Goal: Information Seeking & Learning: Check status

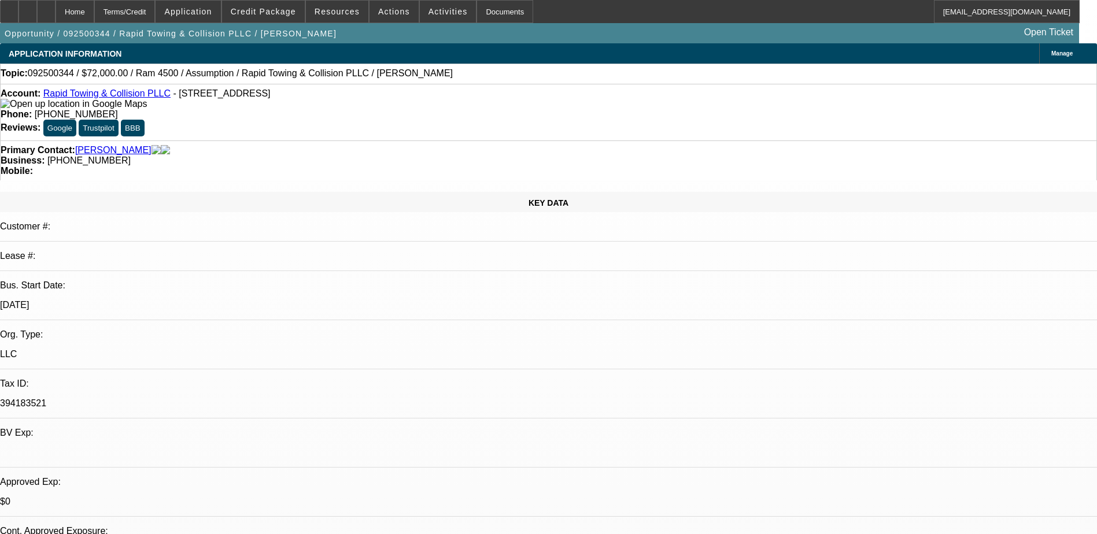
select select "0.2"
select select "2"
select select "0.1"
select select "0"
select select "2"
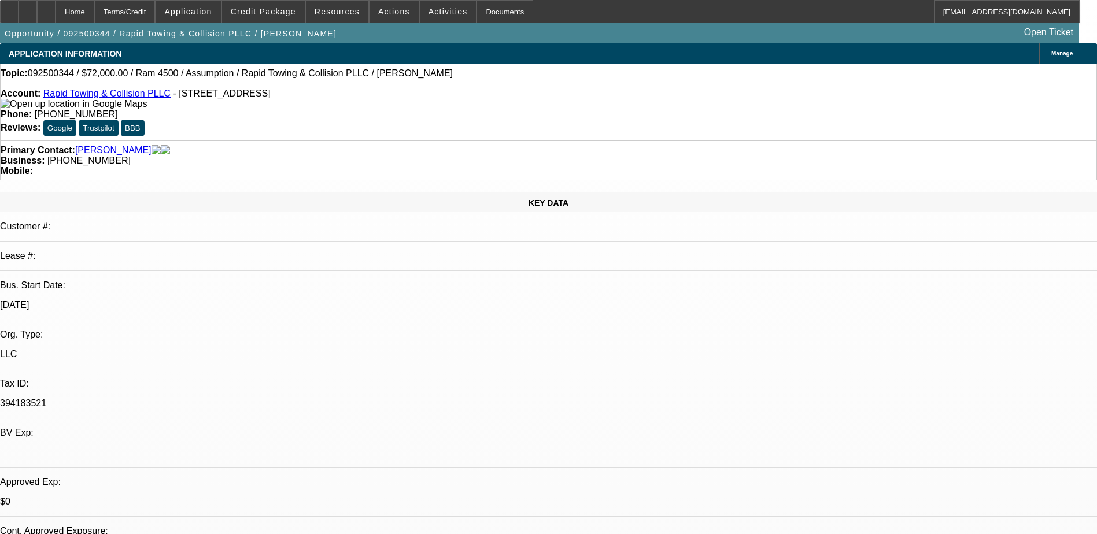
select select "0.1"
select select "0.2"
select select "2"
select select "0.1"
select select "0"
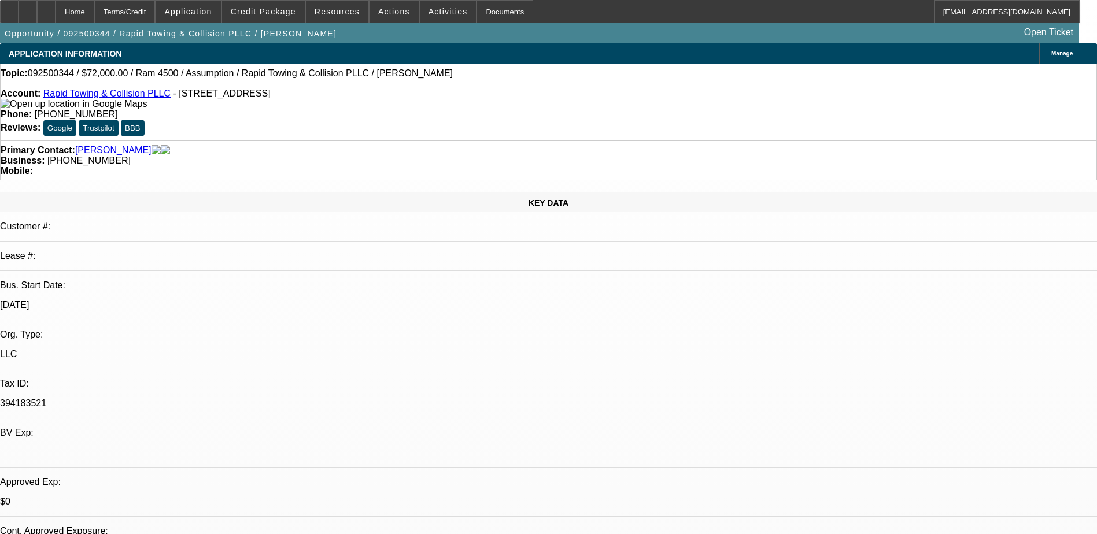
select select "2"
select select "0.1"
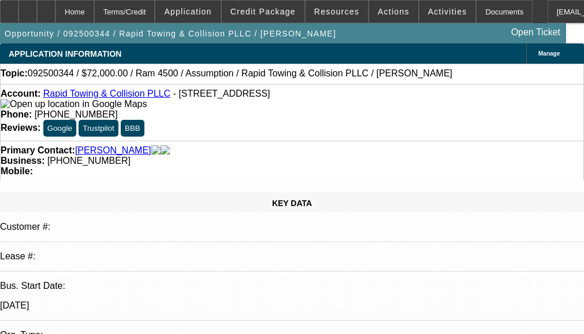
select select "1"
select select "2"
select select "4"
select select "1"
select select "2"
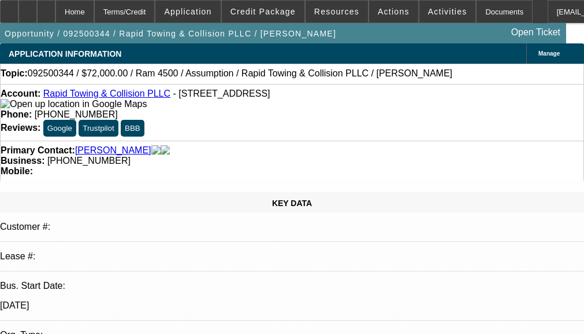
select select "4"
select select "1"
select select "2"
select select "4"
select select "1"
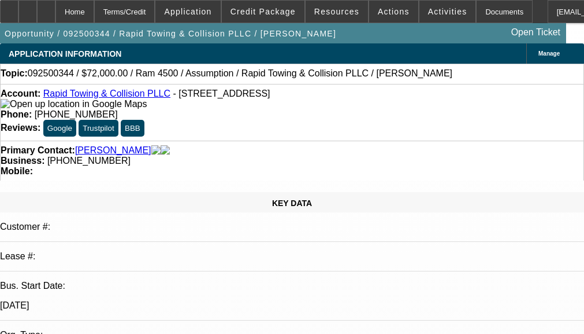
select select "2"
select select "4"
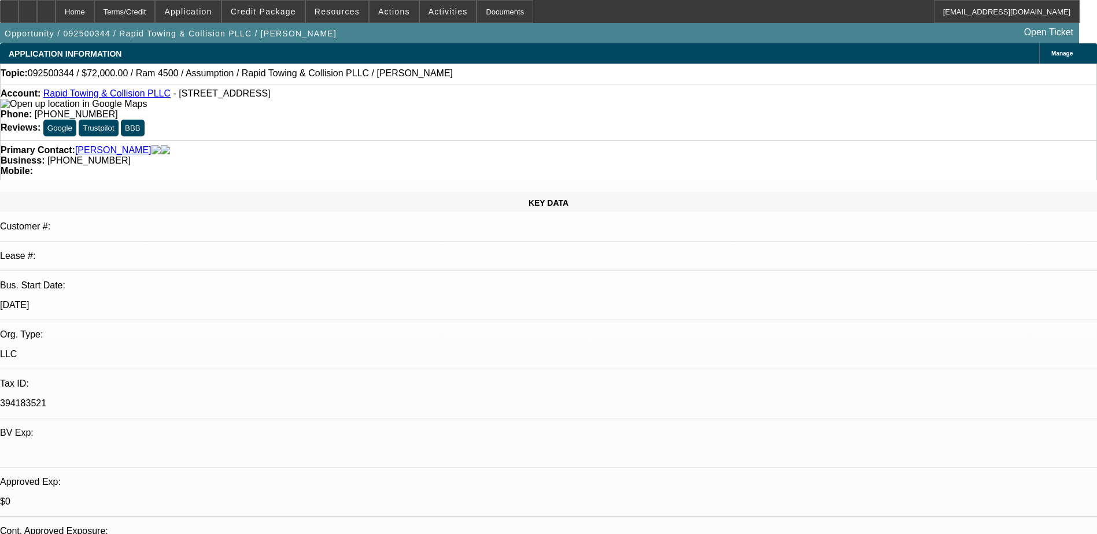
drag, startPoint x: 748, startPoint y: 119, endPoint x: 819, endPoint y: 119, distance: 71.1
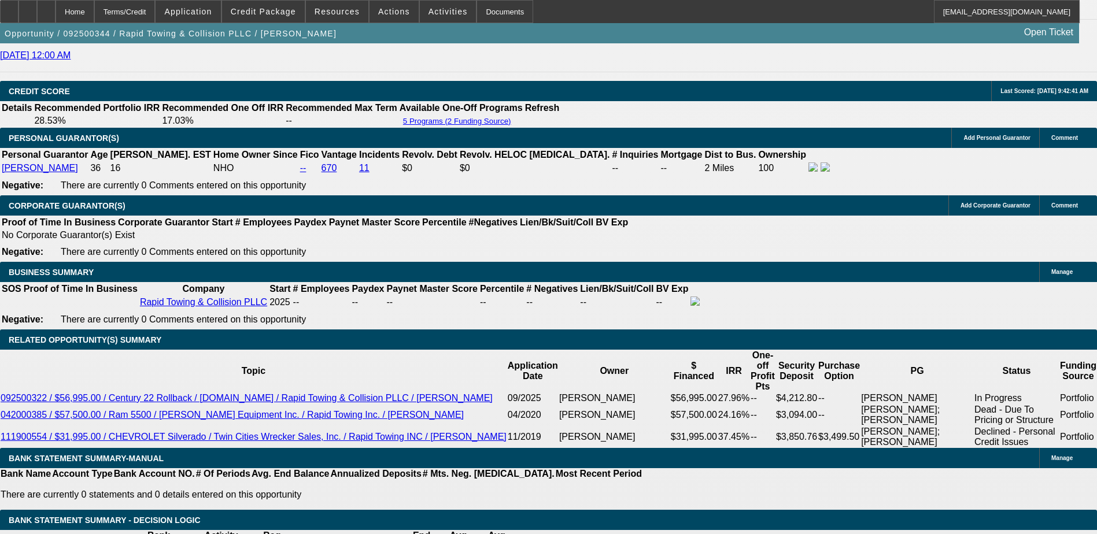
scroll to position [1561, 0]
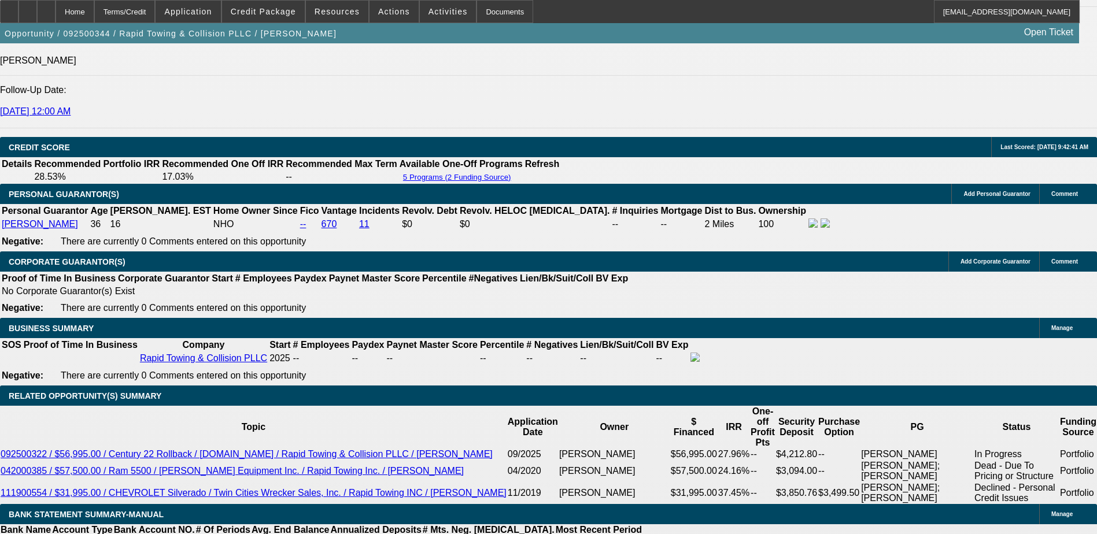
drag, startPoint x: 279, startPoint y: 103, endPoint x: 291, endPoint y: 104, distance: 12.2
drag, startPoint x: 821, startPoint y: 167, endPoint x: 755, endPoint y: 166, distance: 65.9
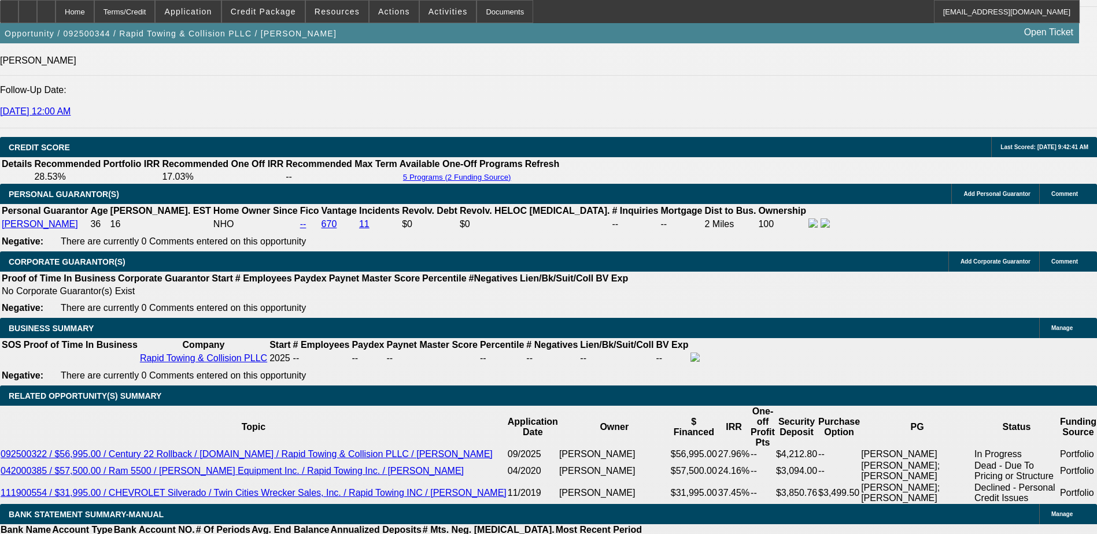
drag, startPoint x: 755, startPoint y: 166, endPoint x: 799, endPoint y: 168, distance: 44.0
drag, startPoint x: 815, startPoint y: 166, endPoint x: 791, endPoint y: 143, distance: 33.1
drag, startPoint x: 791, startPoint y: 143, endPoint x: 816, endPoint y: 143, distance: 24.9
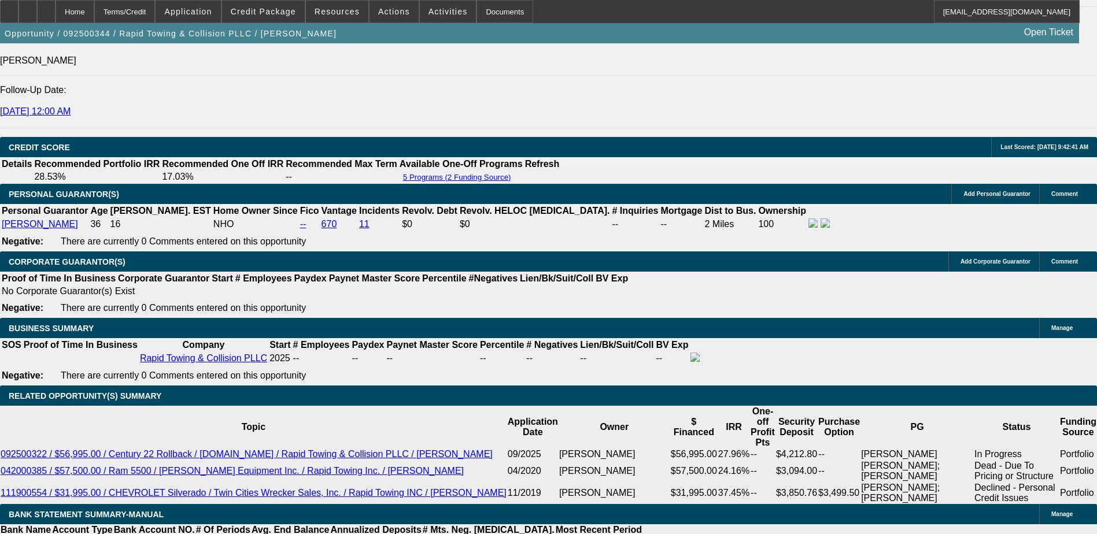
drag, startPoint x: 880, startPoint y: 119, endPoint x: 839, endPoint y: 121, distance: 40.6
drag, startPoint x: 884, startPoint y: 235, endPoint x: 827, endPoint y: 227, distance: 57.2
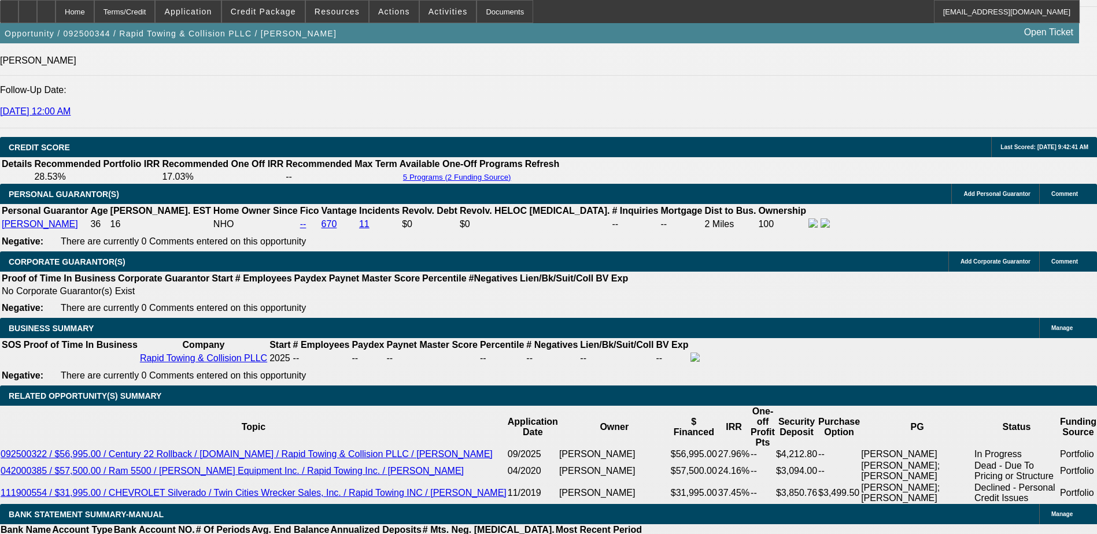
drag, startPoint x: 827, startPoint y: 227, endPoint x: 789, endPoint y: 189, distance: 54.4
drag, startPoint x: 789, startPoint y: 189, endPoint x: 874, endPoint y: 188, distance: 85.0
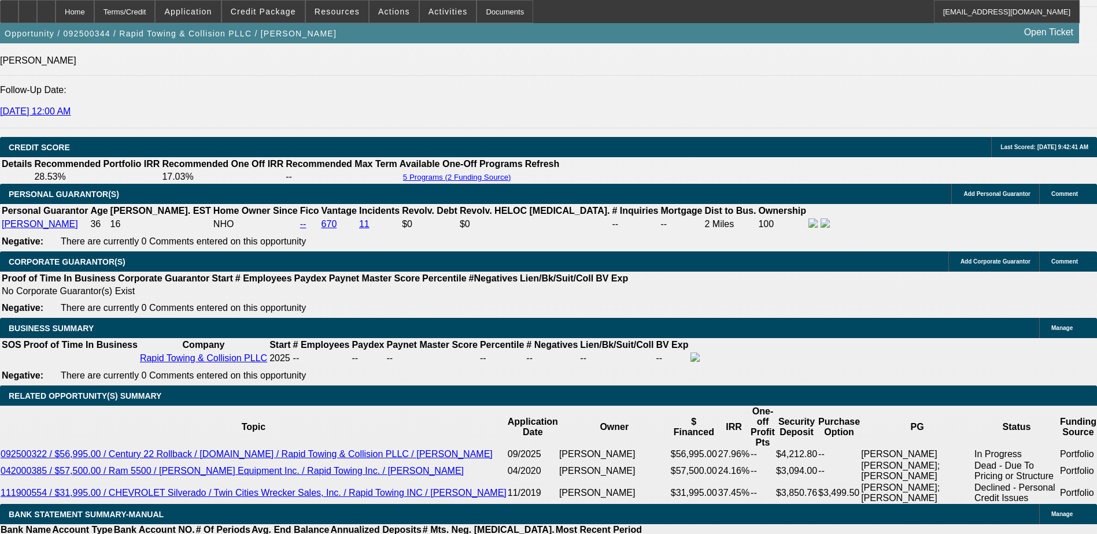
drag, startPoint x: 874, startPoint y: 188, endPoint x: 886, endPoint y: 190, distance: 12.8
drag, startPoint x: 834, startPoint y: 164, endPoint x: 1008, endPoint y: 164, distance: 174.0
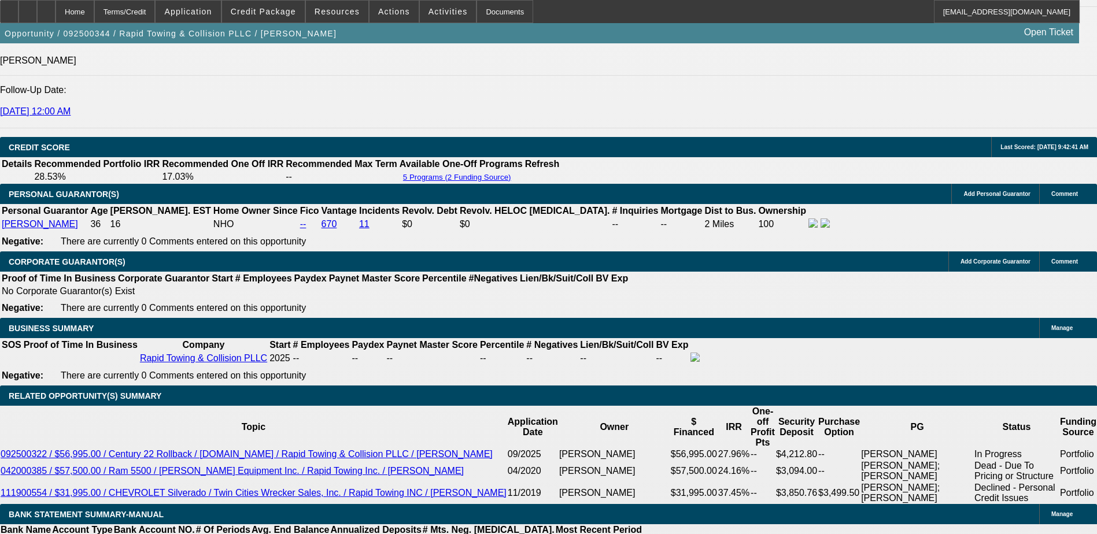
drag, startPoint x: 877, startPoint y: 142, endPoint x: 864, endPoint y: 142, distance: 13.3
drag, startPoint x: 783, startPoint y: 191, endPoint x: 821, endPoint y: 188, distance: 38.3
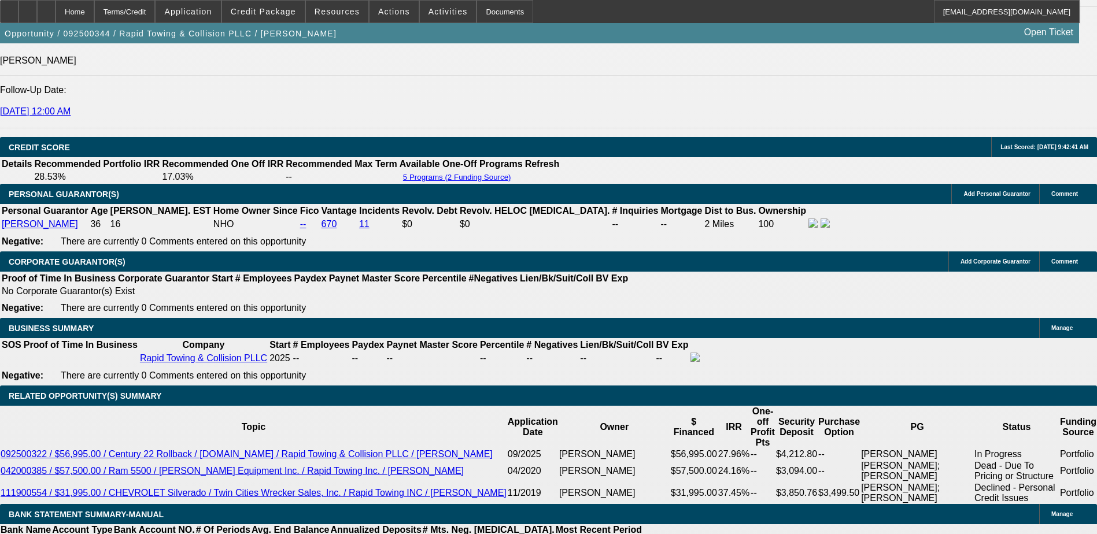
drag, startPoint x: 821, startPoint y: 188, endPoint x: 801, endPoint y: 192, distance: 20.5
drag, startPoint x: 789, startPoint y: 120, endPoint x: 820, endPoint y: 120, distance: 31.2
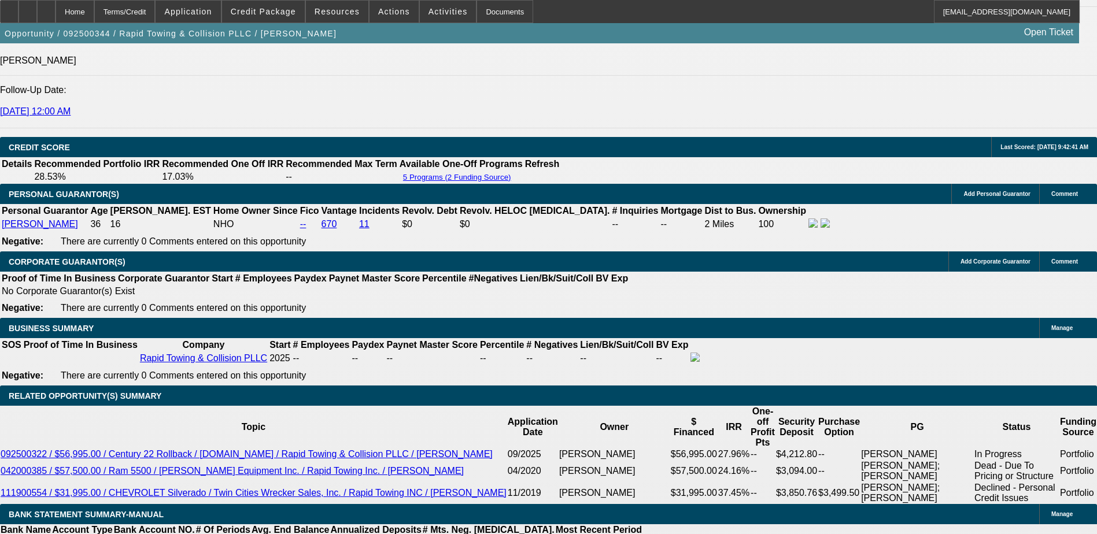
drag, startPoint x: 820, startPoint y: 120, endPoint x: 823, endPoint y: 94, distance: 26.2
drag, startPoint x: 823, startPoint y: 94, endPoint x: 800, endPoint y: 117, distance: 32.7
drag, startPoint x: 788, startPoint y: 119, endPoint x: 819, endPoint y: 118, distance: 30.7
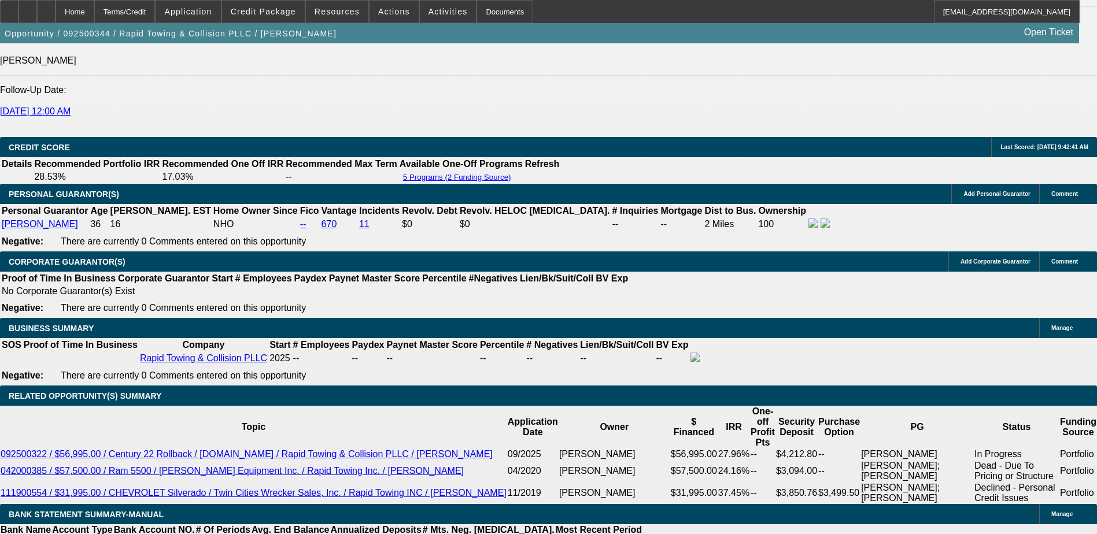
drag, startPoint x: 819, startPoint y: 118, endPoint x: 760, endPoint y: 123, distance: 59.2
drag, startPoint x: 794, startPoint y: 120, endPoint x: 816, endPoint y: 120, distance: 22.0
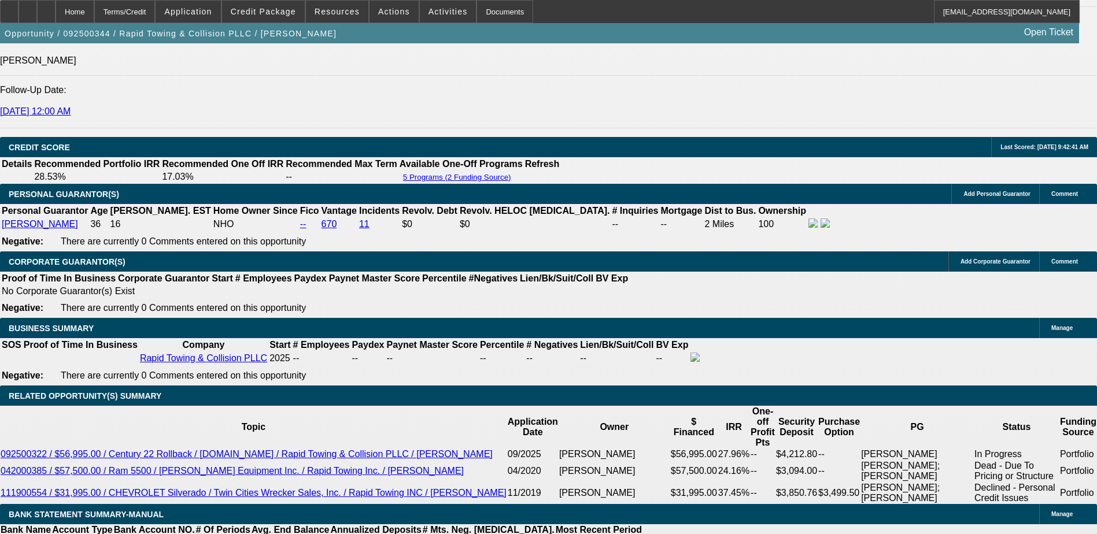
drag, startPoint x: 816, startPoint y: 120, endPoint x: 806, endPoint y: 122, distance: 10.5
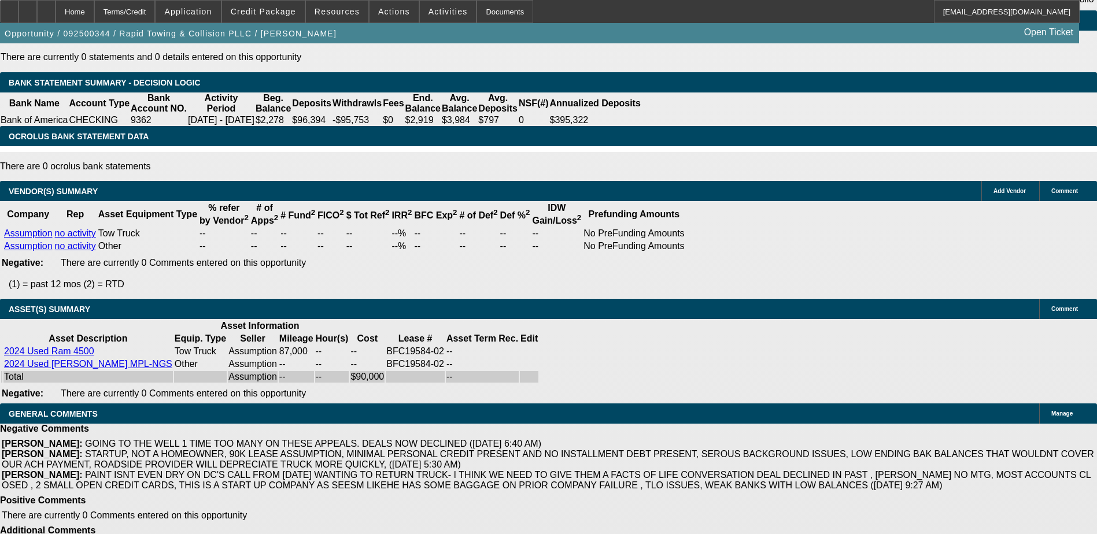
scroll to position [2067, 0]
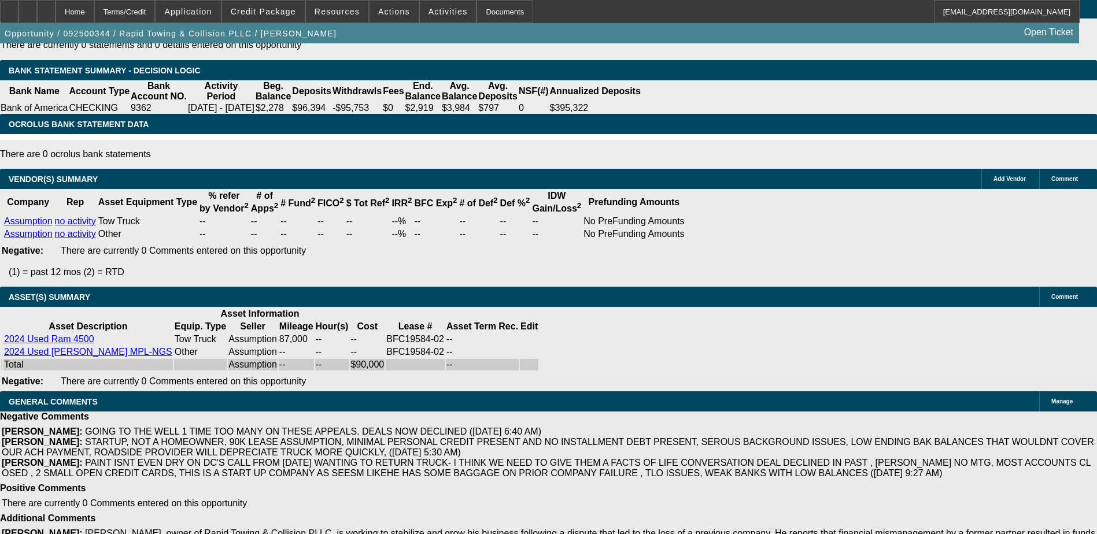
drag, startPoint x: 245, startPoint y: 266, endPoint x: 286, endPoint y: 270, distance: 41.2
drag, startPoint x: 247, startPoint y: 265, endPoint x: 283, endPoint y: 267, distance: 35.9
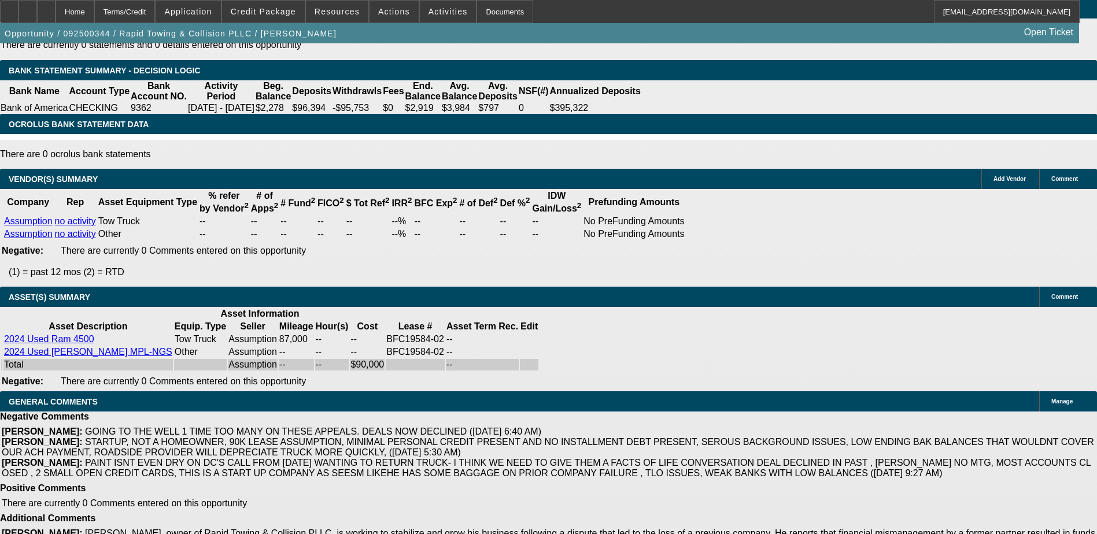
drag, startPoint x: 973, startPoint y: 238, endPoint x: 751, endPoint y: 95, distance: 264.0
drag, startPoint x: 751, startPoint y: 95, endPoint x: 797, endPoint y: 125, distance: 55.0
drag, startPoint x: 246, startPoint y: 267, endPoint x: 285, endPoint y: 267, distance: 38.7
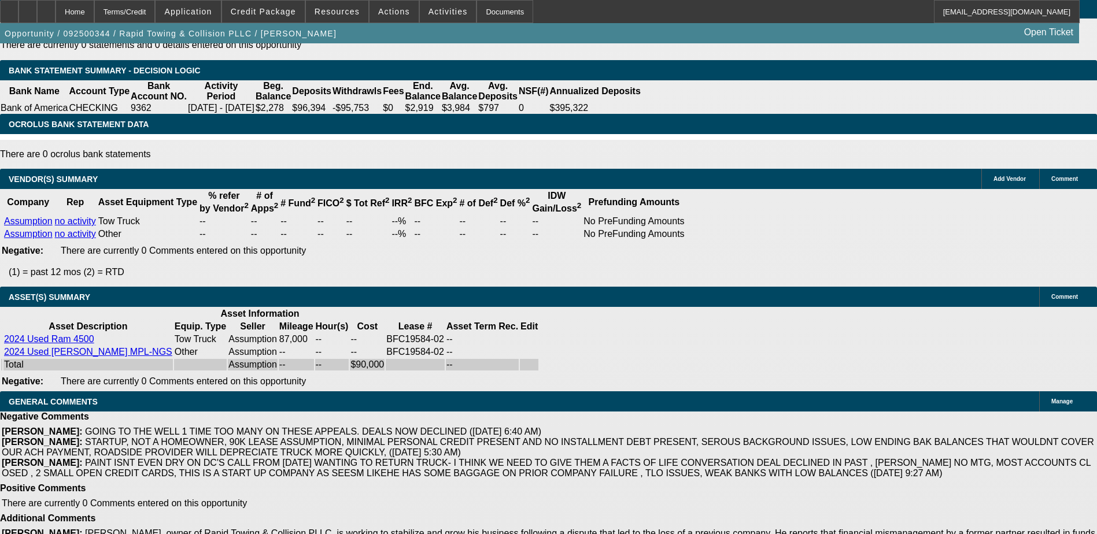
drag, startPoint x: 819, startPoint y: 120, endPoint x: 959, endPoint y: 124, distance: 140.0
drag, startPoint x: 247, startPoint y: 250, endPoint x: 282, endPoint y: 254, distance: 34.9
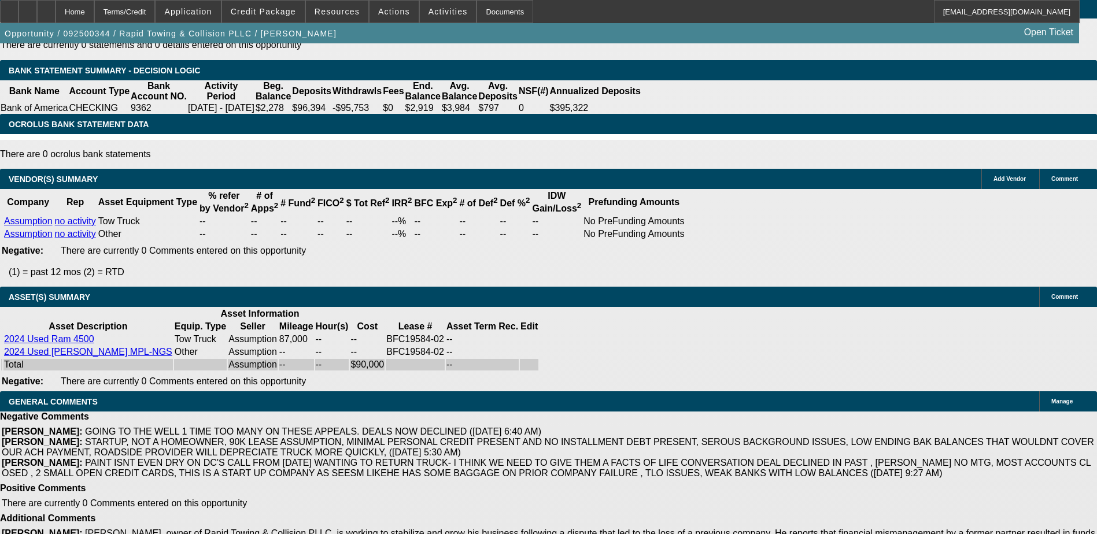
drag, startPoint x: 282, startPoint y: 254, endPoint x: 284, endPoint y: 267, distance: 13.6
drag, startPoint x: 804, startPoint y: 232, endPoint x: 1015, endPoint y: 231, distance: 211.0
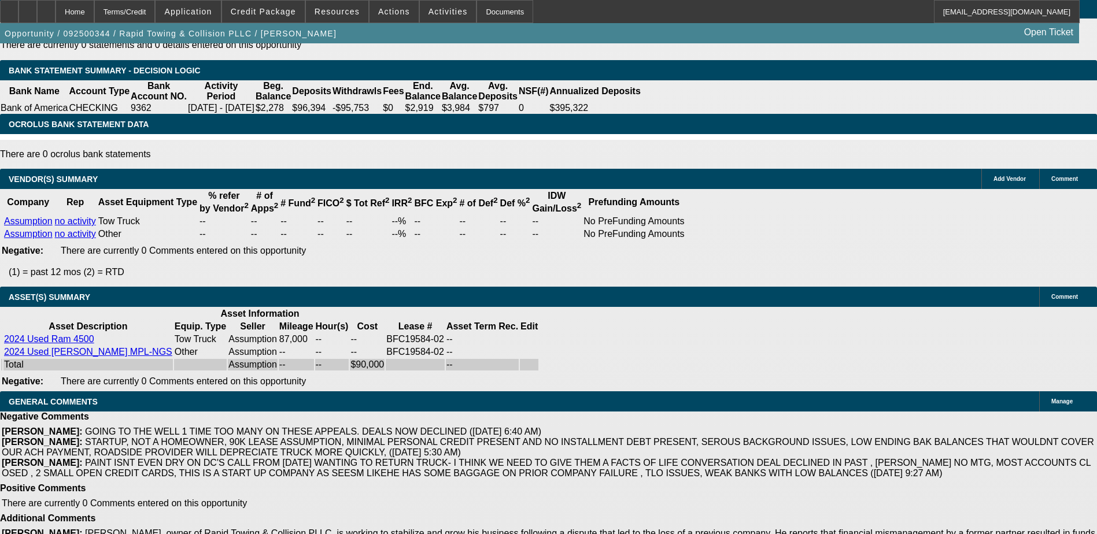
drag, startPoint x: 246, startPoint y: 267, endPoint x: 285, endPoint y: 267, distance: 39.3
drag, startPoint x: 14, startPoint y: 267, endPoint x: 78, endPoint y: 267, distance: 63.6
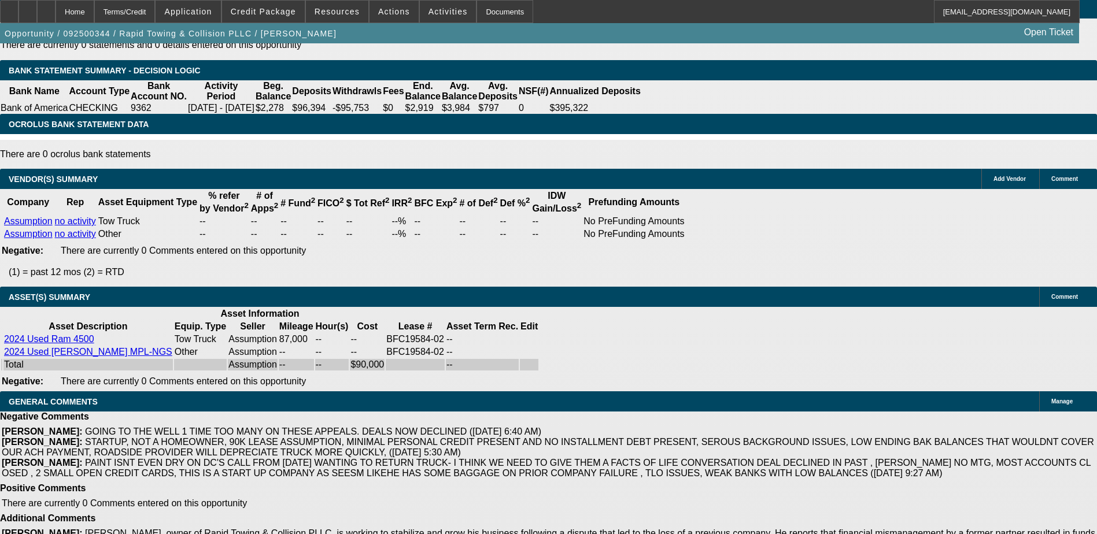
drag, startPoint x: 282, startPoint y: 266, endPoint x: 268, endPoint y: 267, distance: 13.9
drag, startPoint x: 246, startPoint y: 265, endPoint x: 284, endPoint y: 268, distance: 38.3
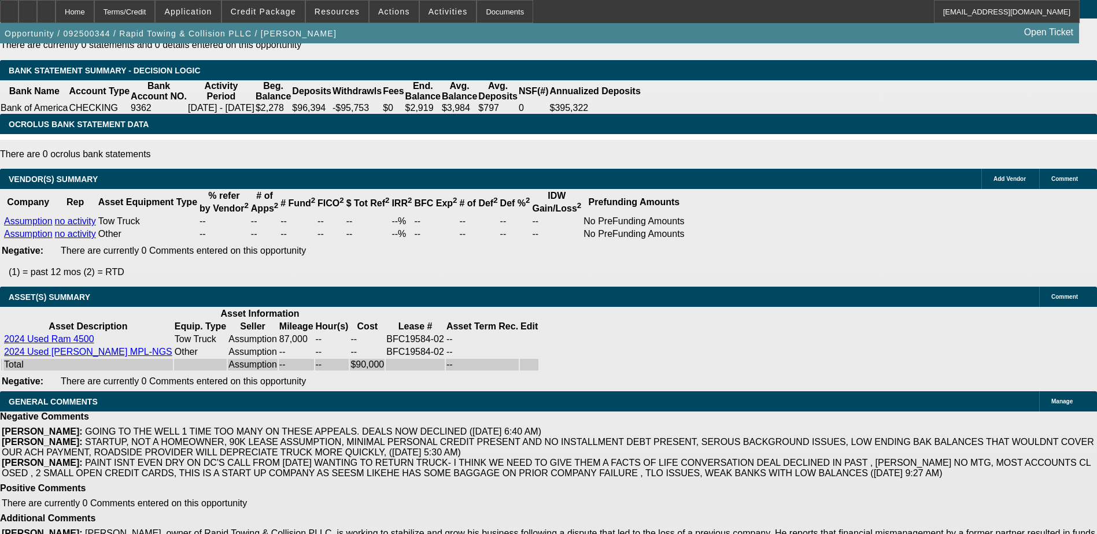
click at [812, 343] on div "APPLICATION INFORMATION [GEOGRAPHIC_DATA] Topic: 092500344 / $72,000.00 / Ram 4…" at bounding box center [548, 39] width 1097 height 4124
drag, startPoint x: 247, startPoint y: 267, endPoint x: 281, endPoint y: 268, distance: 33.6
click at [852, 325] on div "APPLICATION INFORMATION [GEOGRAPHIC_DATA] Topic: 092500344 / $72,000.00 / Ram 4…" at bounding box center [548, 39] width 1097 height 4124
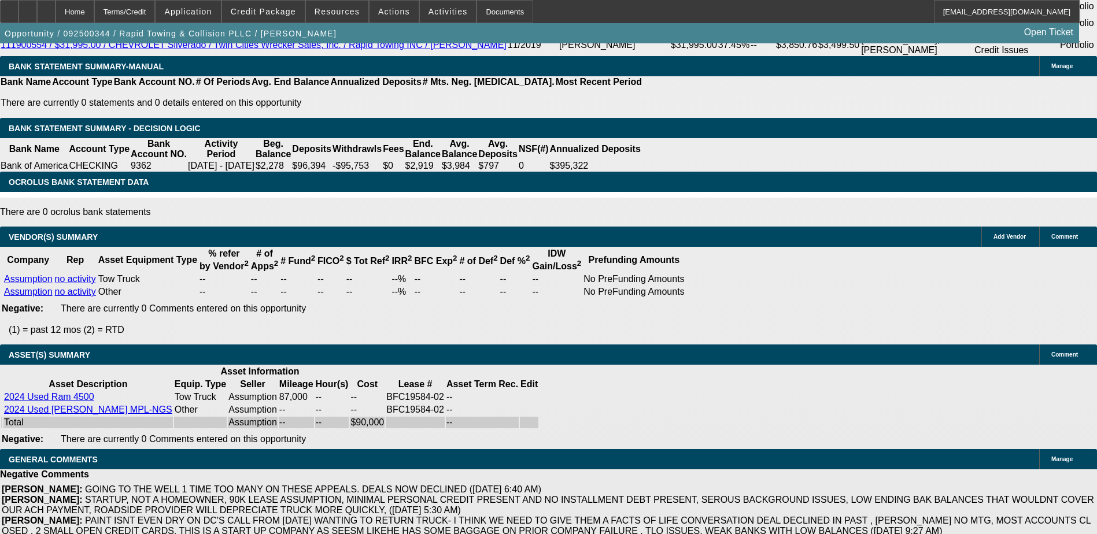
drag, startPoint x: 249, startPoint y: 323, endPoint x: 284, endPoint y: 324, distance: 35.3
click at [815, 347] on div "APPLICATION INFORMATION [GEOGRAPHIC_DATA] Topic: 092500344 / $72,000.00 / Ram 4…" at bounding box center [548, 96] width 1097 height 4124
drag, startPoint x: 1035, startPoint y: 238, endPoint x: 749, endPoint y: 97, distance: 319.0
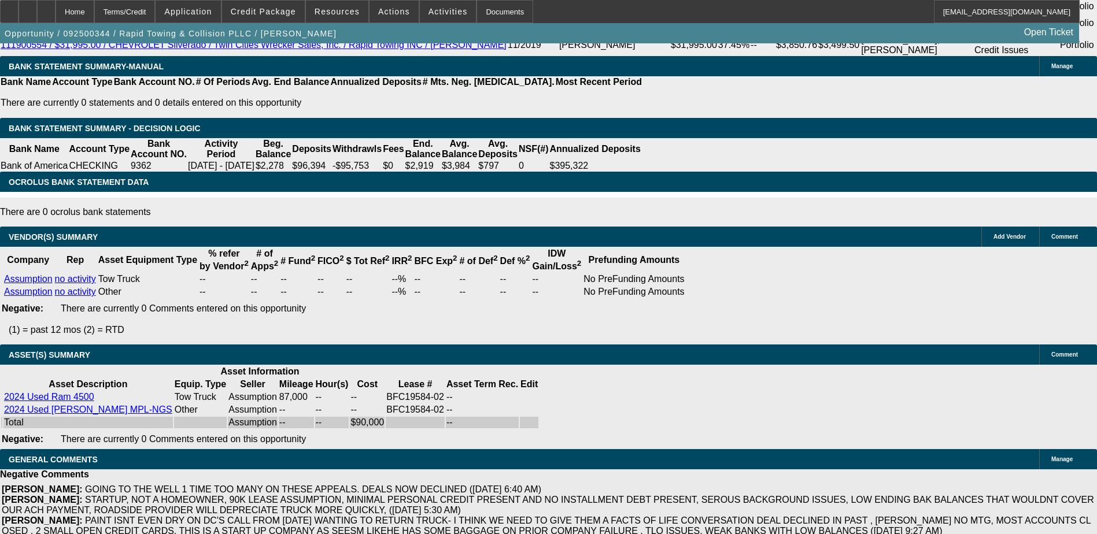
drag, startPoint x: 246, startPoint y: 310, endPoint x: 284, endPoint y: 310, distance: 37.6
drag, startPoint x: 284, startPoint y: 310, endPoint x: 264, endPoint y: 312, distance: 19.8
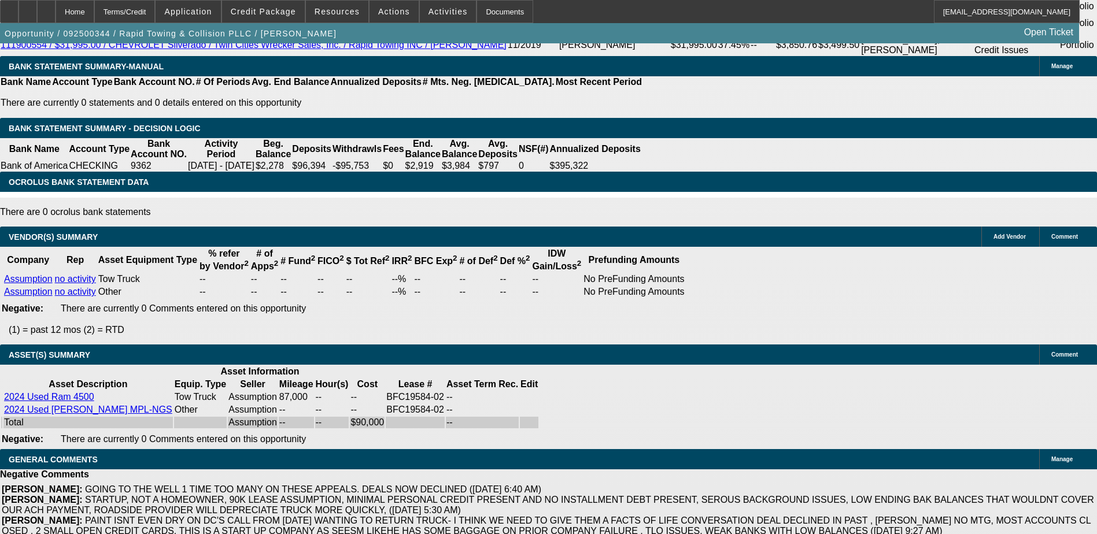
drag, startPoint x: 271, startPoint y: 327, endPoint x: 282, endPoint y: 327, distance: 11.0
drag, startPoint x: 282, startPoint y: 327, endPoint x: 253, endPoint y: 327, distance: 29.5
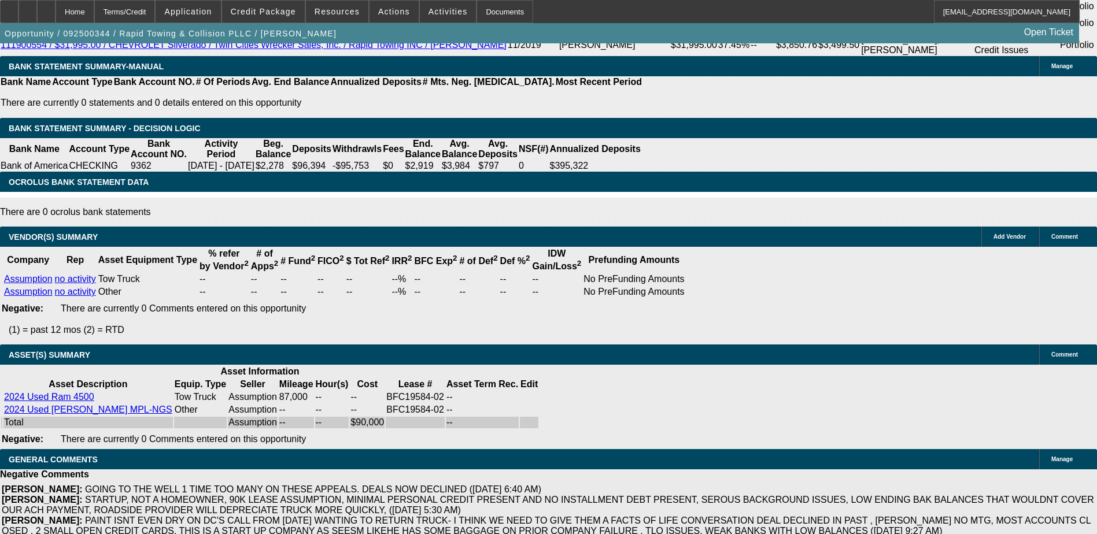
drag, startPoint x: 247, startPoint y: 326, endPoint x: 283, endPoint y: 327, distance: 36.4
drag, startPoint x: 283, startPoint y: 327, endPoint x: 262, endPoint y: 326, distance: 20.8
drag, startPoint x: 249, startPoint y: 324, endPoint x: 283, endPoint y: 325, distance: 34.7
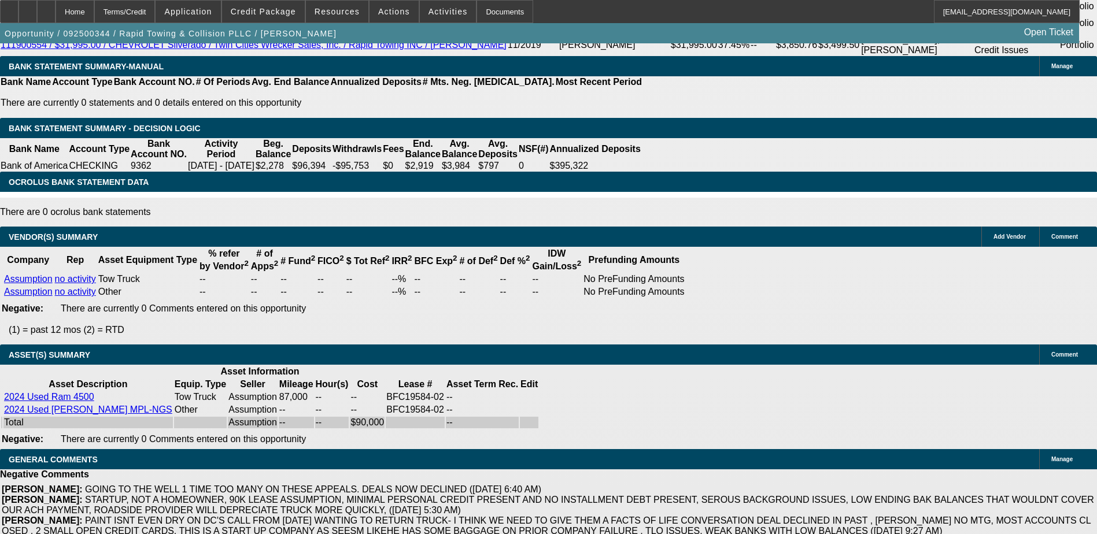
drag, startPoint x: 283, startPoint y: 325, endPoint x: 262, endPoint y: 326, distance: 21.4
drag, startPoint x: 284, startPoint y: 324, endPoint x: 248, endPoint y: 324, distance: 36.4
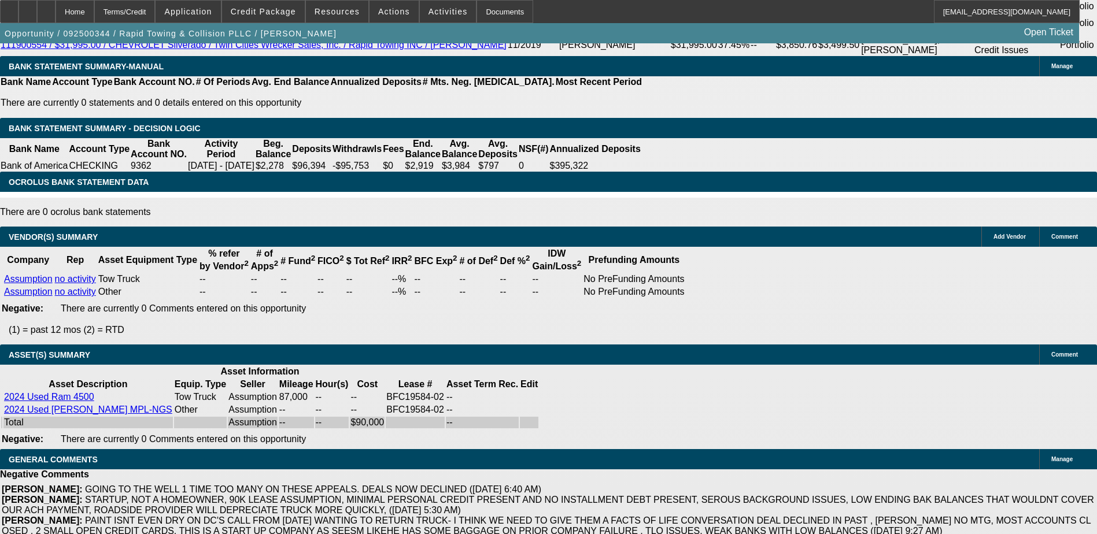
drag, startPoint x: 248, startPoint y: 324, endPoint x: 268, endPoint y: 322, distance: 19.8
drag, startPoint x: 247, startPoint y: 325, endPoint x: 284, endPoint y: 326, distance: 37.0
drag, startPoint x: 284, startPoint y: 326, endPoint x: 260, endPoint y: 326, distance: 23.7
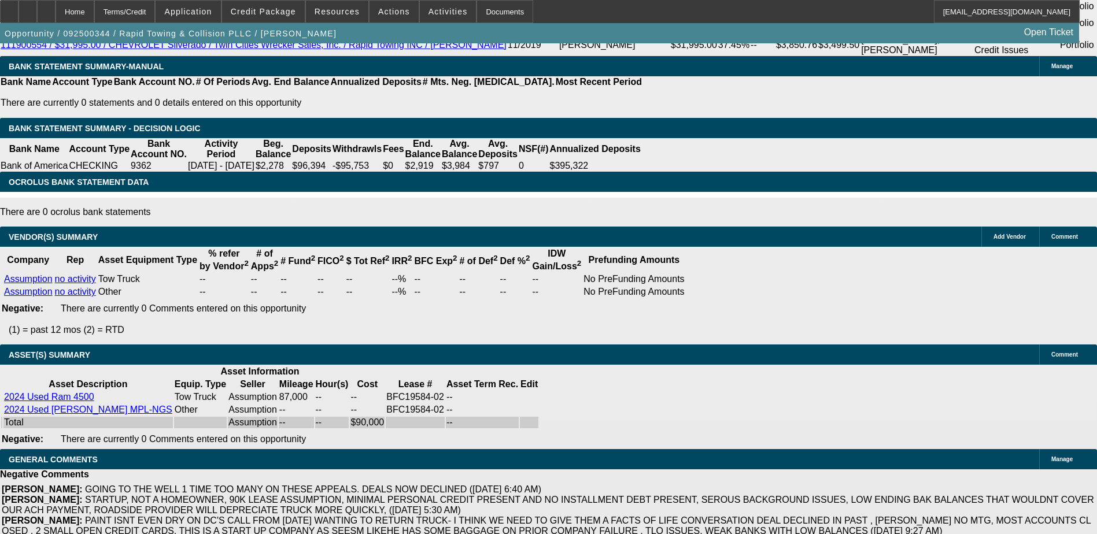
drag, startPoint x: 284, startPoint y: 325, endPoint x: 246, endPoint y: 326, distance: 38.2
drag, startPoint x: 246, startPoint y: 326, endPoint x: 260, endPoint y: 328, distance: 14.1
